Goal: Transaction & Acquisition: Register for event/course

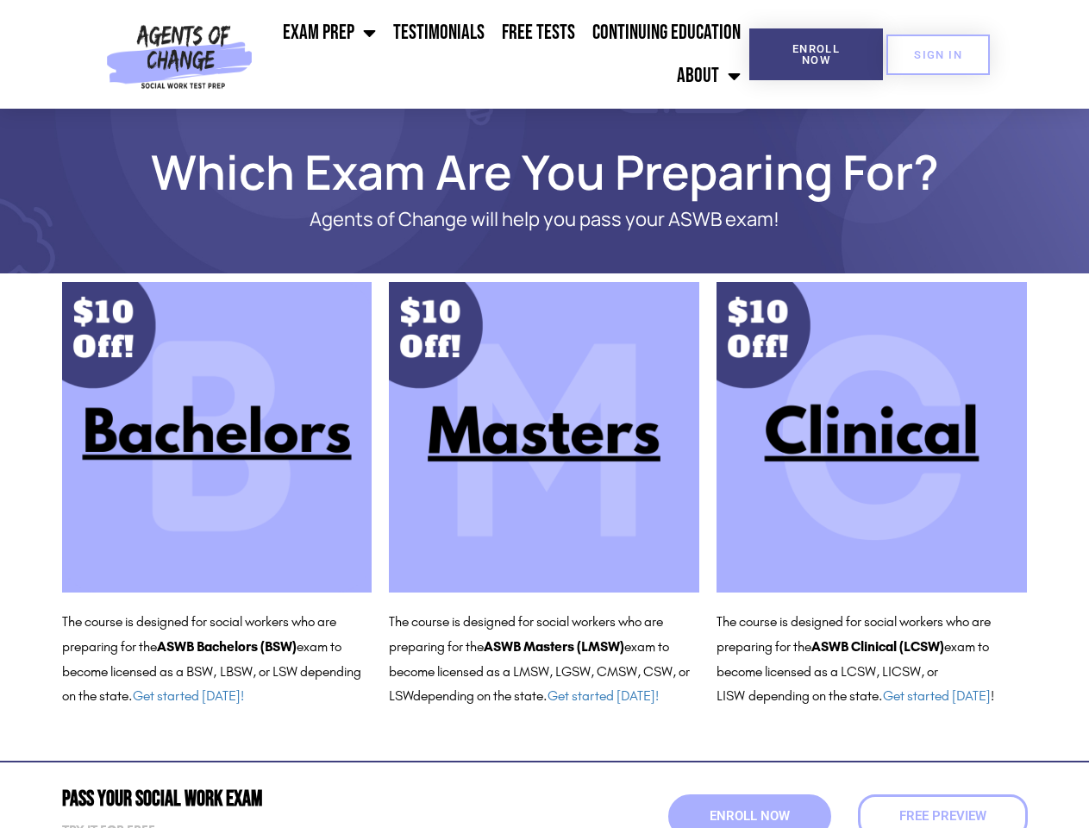
click at [505, 54] on ul "Exam Prep BSW Exam Prep: ASWB Bachelors Level Exam LMSW Exam Prep: ASWB Masters…" at bounding box center [505, 54] width 490 height 86
click at [816, 54] on span "Enroll Now" at bounding box center [816, 54] width 78 height 22
click at [938, 54] on span "SIGN IN" at bounding box center [938, 54] width 48 height 11
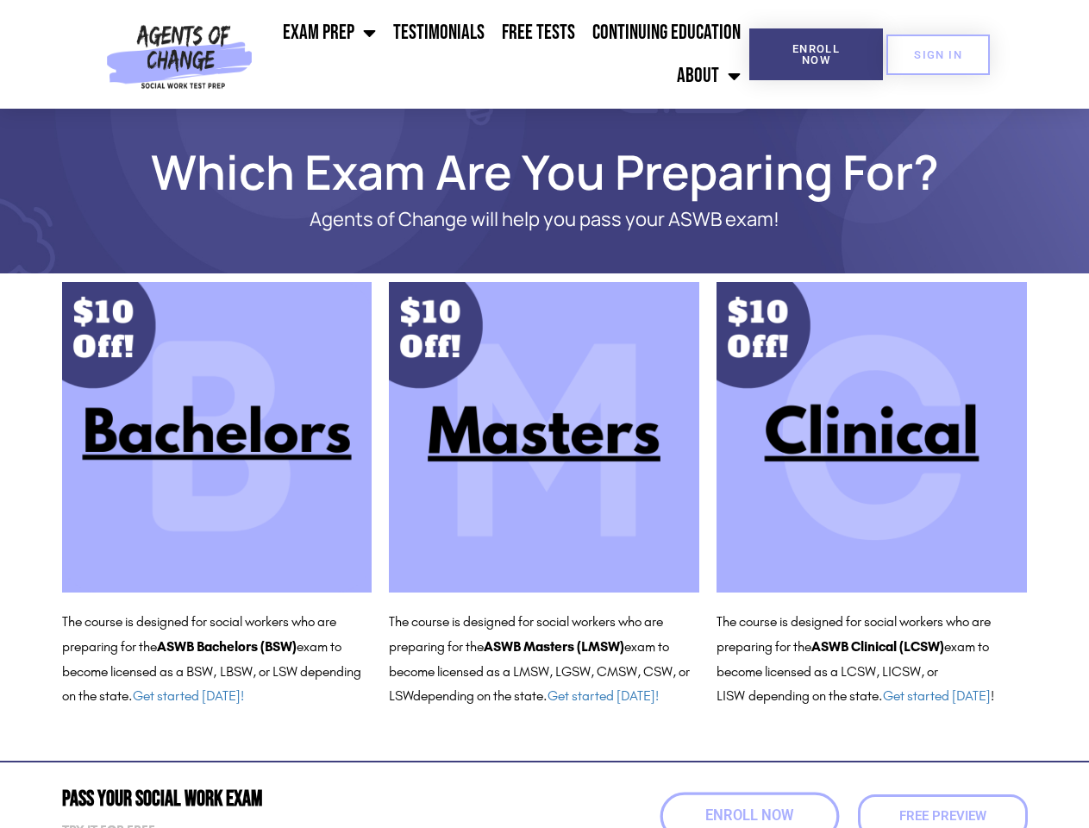
click at [750, 816] on span "Enroll Now" at bounding box center [750, 816] width 88 height 15
click at [943, 816] on span "Free Preview" at bounding box center [942, 816] width 96 height 15
